Goal: Information Seeking & Learning: Learn about a topic

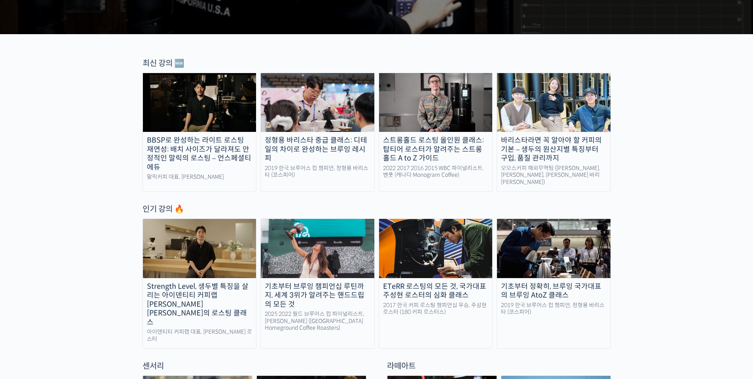
scroll to position [238, 0]
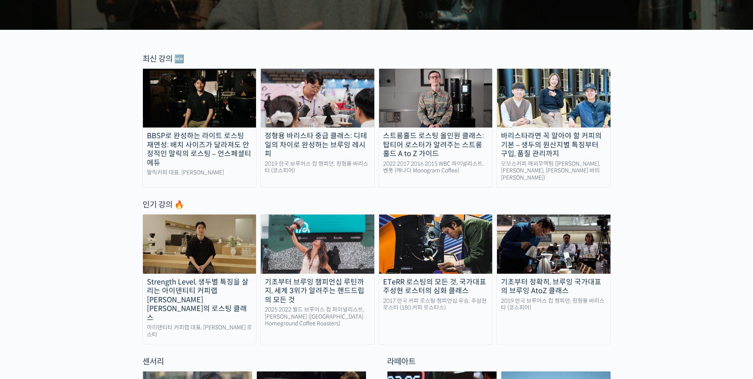
click at [195, 248] on img at bounding box center [200, 243] width 114 height 59
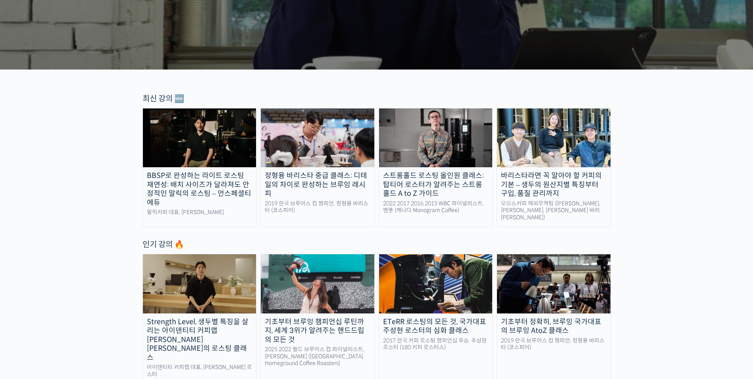
scroll to position [0, 0]
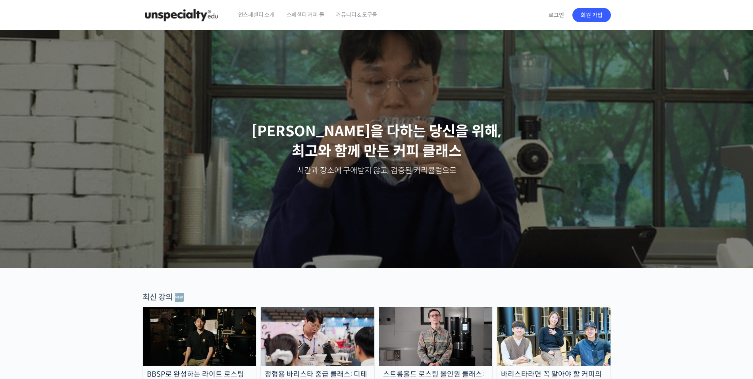
click at [300, 11] on span "스페셜티 커피 몰" at bounding box center [306, 15] width 38 height 30
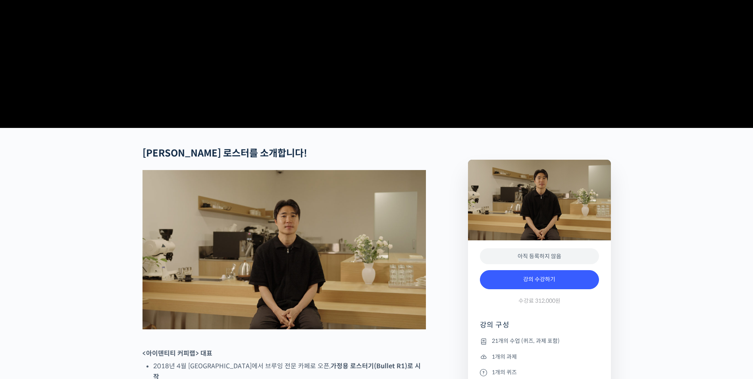
scroll to position [318, 0]
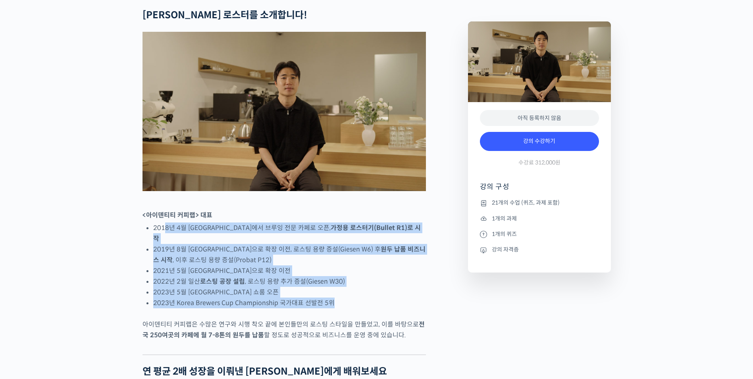
drag, startPoint x: 164, startPoint y: 255, endPoint x: 370, endPoint y: 331, distance: 219.8
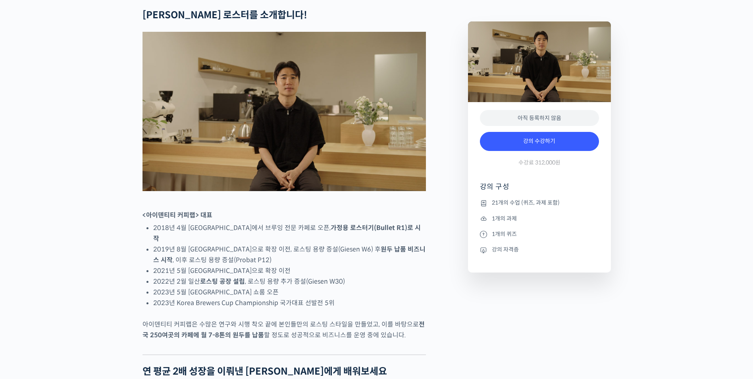
drag, startPoint x: 370, startPoint y: 331, endPoint x: 393, endPoint y: 335, distance: 23.4
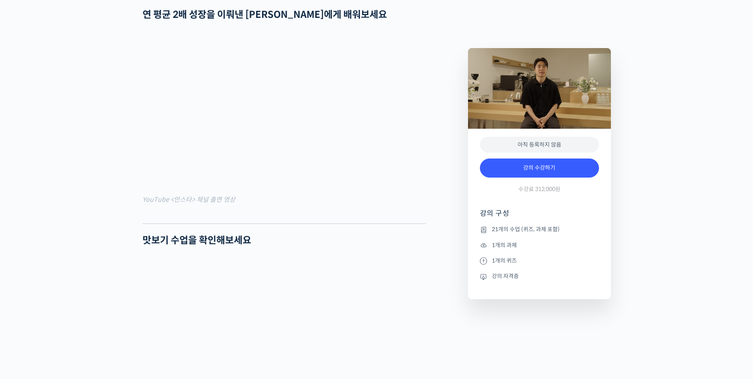
scroll to position [675, 0]
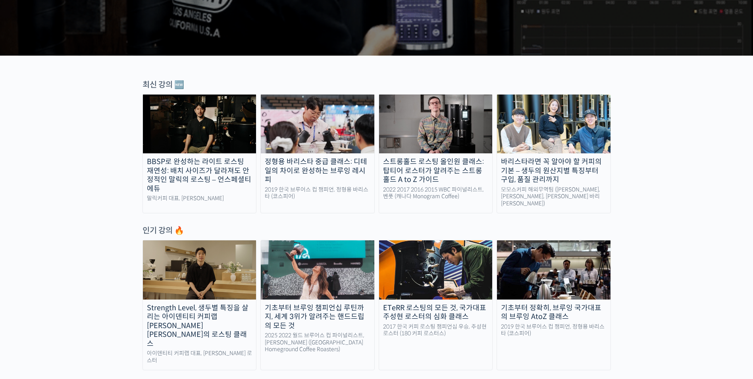
scroll to position [278, 0]
